Goal: Information Seeking & Learning: Learn about a topic

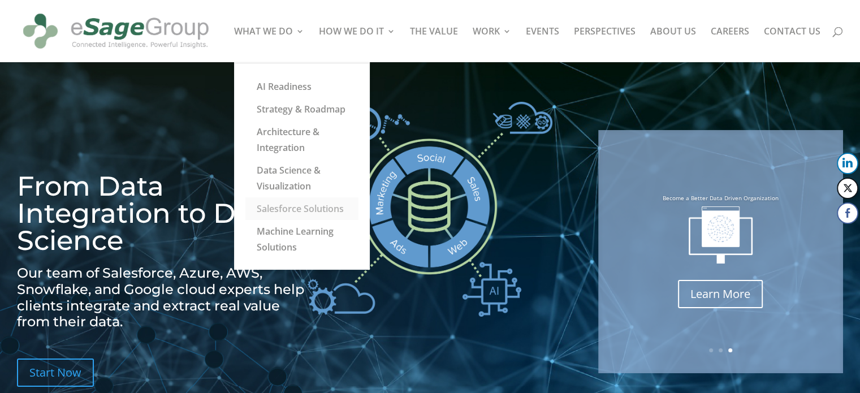
click at [285, 208] on link "Salesforce Solutions" at bounding box center [301, 208] width 113 height 23
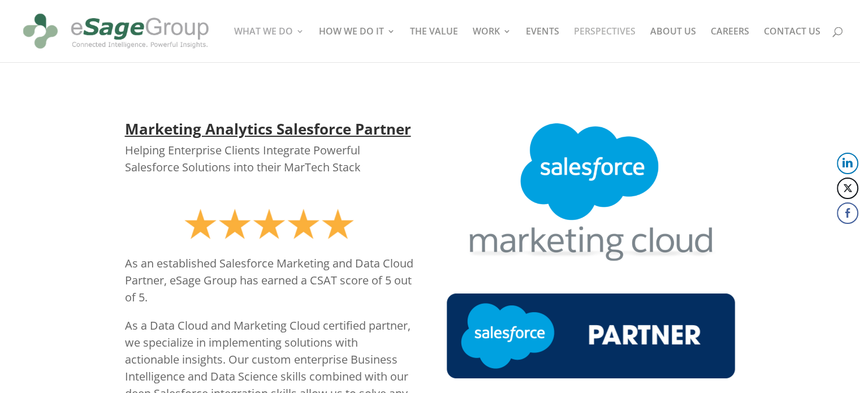
click at [597, 29] on link "PERSPECTIVES" at bounding box center [605, 44] width 62 height 35
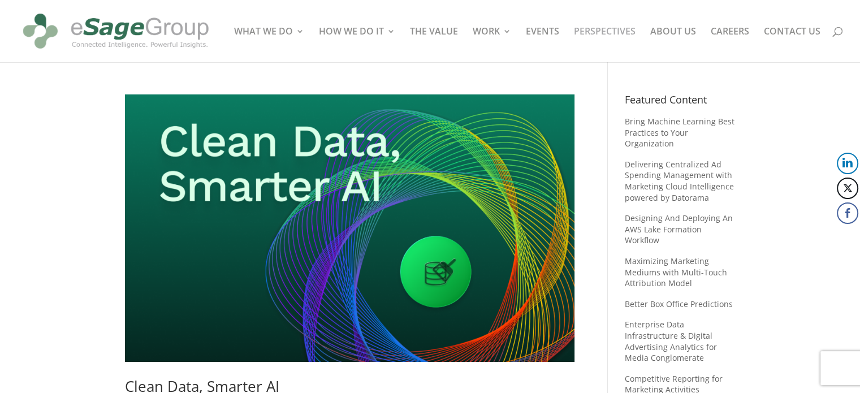
click at [376, 217] on img at bounding box center [349, 227] width 449 height 267
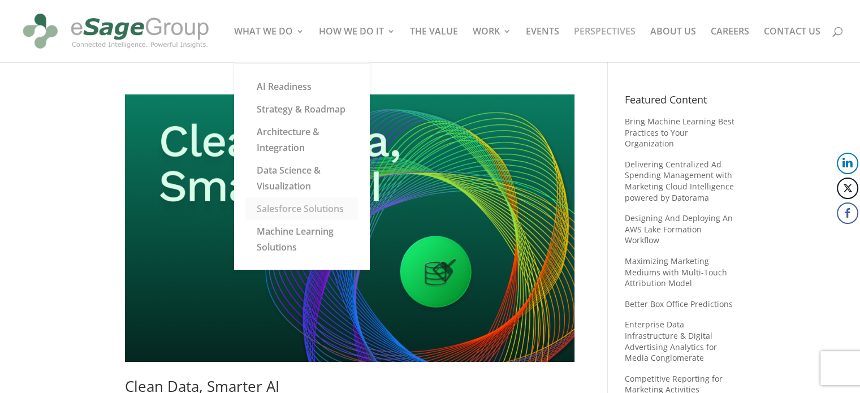
click at [282, 211] on link "Salesforce Solutions" at bounding box center [301, 208] width 113 height 23
